Goal: Use online tool/utility: Utilize a website feature to perform a specific function

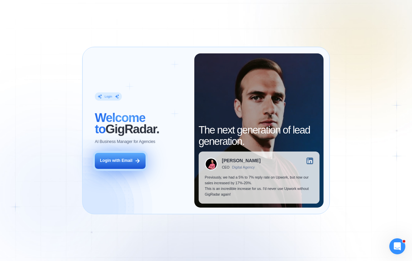
click at [127, 166] on button "Login with Email" at bounding box center [120, 161] width 51 height 16
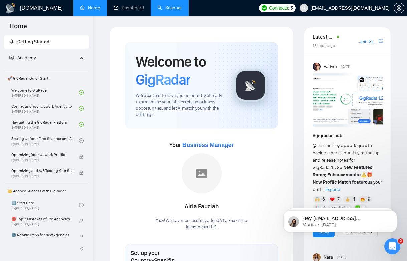
click at [165, 7] on link "Scanner" at bounding box center [169, 8] width 25 height 6
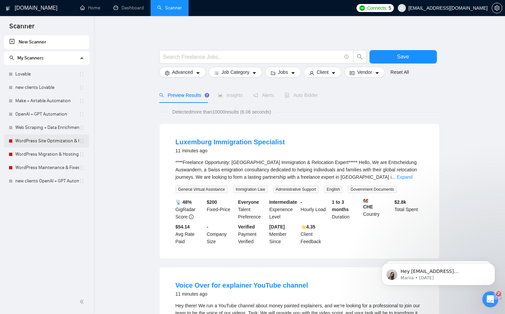
click at [46, 139] on link "WordPress Site Optimization & Hardening" at bounding box center [47, 140] width 64 height 13
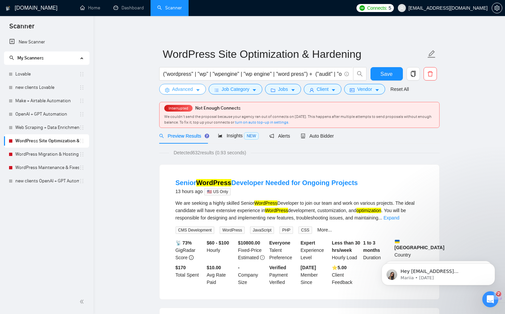
click at [200, 88] on icon "caret-down" at bounding box center [198, 90] width 5 height 5
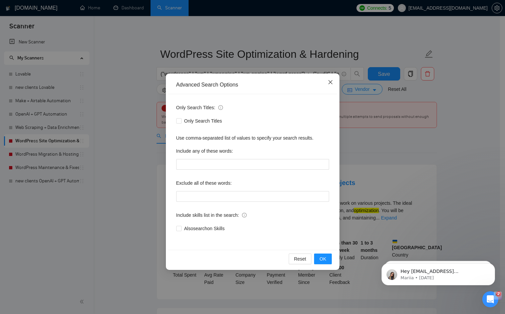
click at [331, 82] on icon "close" at bounding box center [330, 82] width 4 height 4
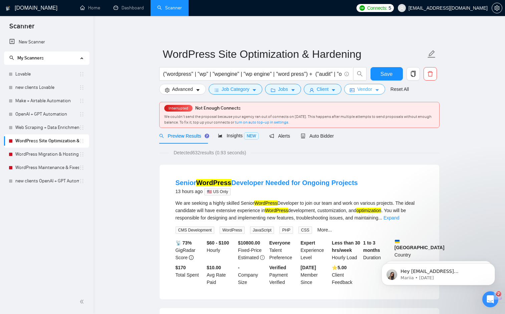
click at [384, 88] on button "Vendor" at bounding box center [364, 89] width 41 height 11
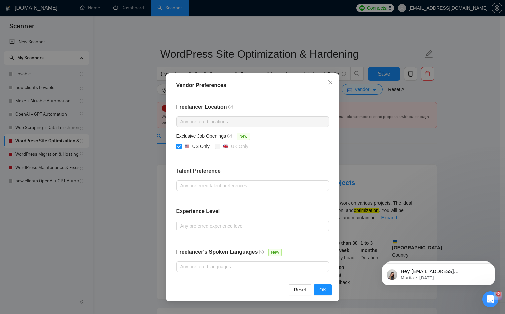
click at [385, 117] on div "Vendor Preferences Freelancer Location Any preffered locations Exclusive Job Op…" at bounding box center [252, 157] width 505 height 314
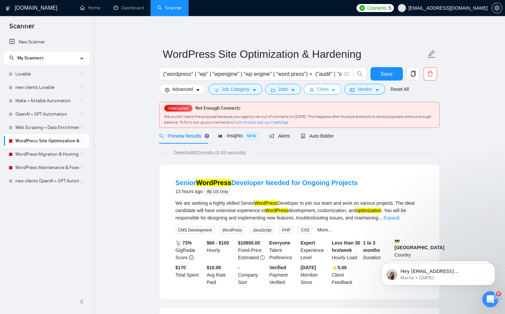
click at [339, 87] on button "Client" at bounding box center [323, 89] width 38 height 11
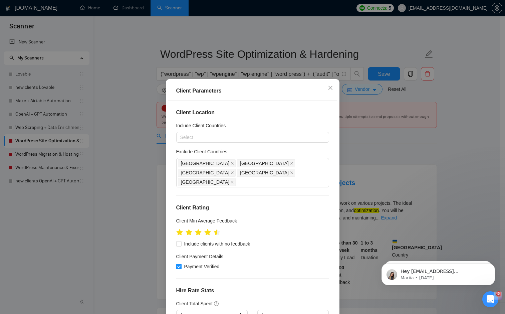
scroll to position [206, 0]
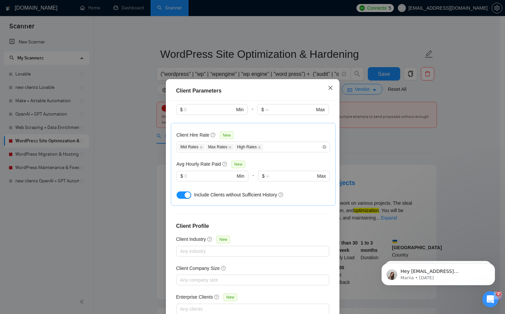
click at [329, 87] on icon "close" at bounding box center [330, 87] width 5 height 5
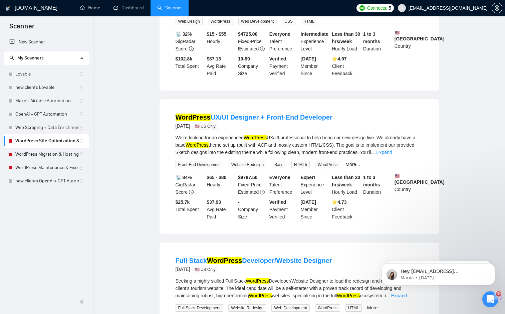
scroll to position [0, 0]
